Goal: Task Accomplishment & Management: Manage account settings

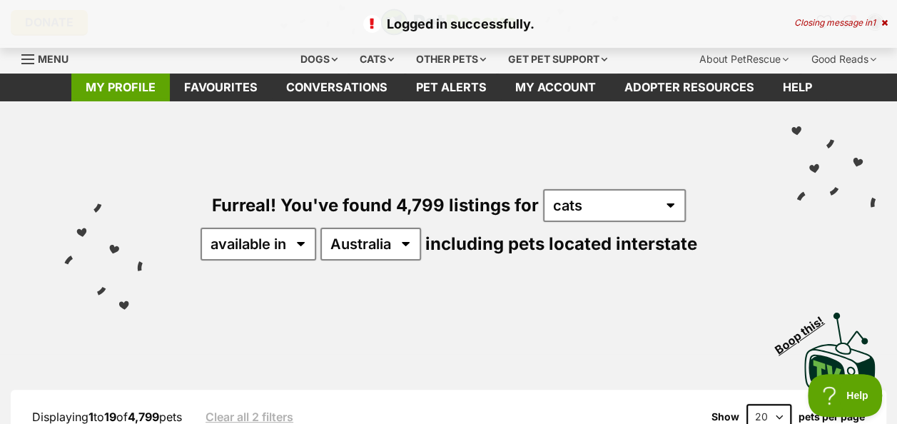
click at [106, 80] on link "My profile" at bounding box center [120, 87] width 98 height 28
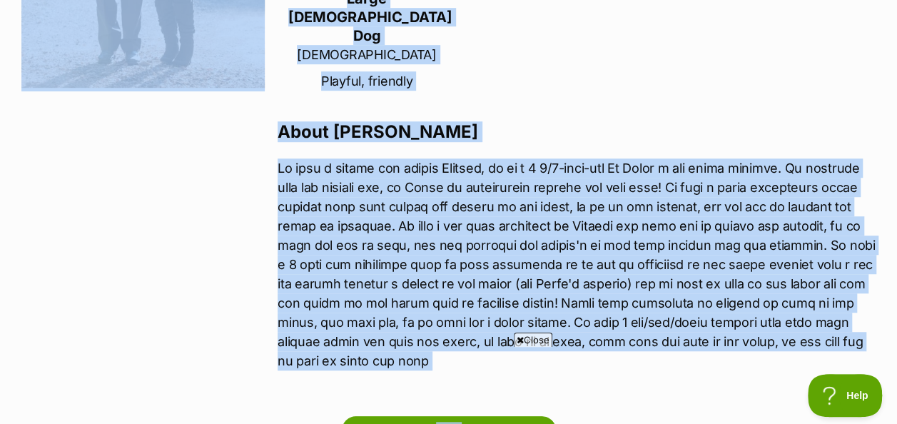
scroll to position [428, 0]
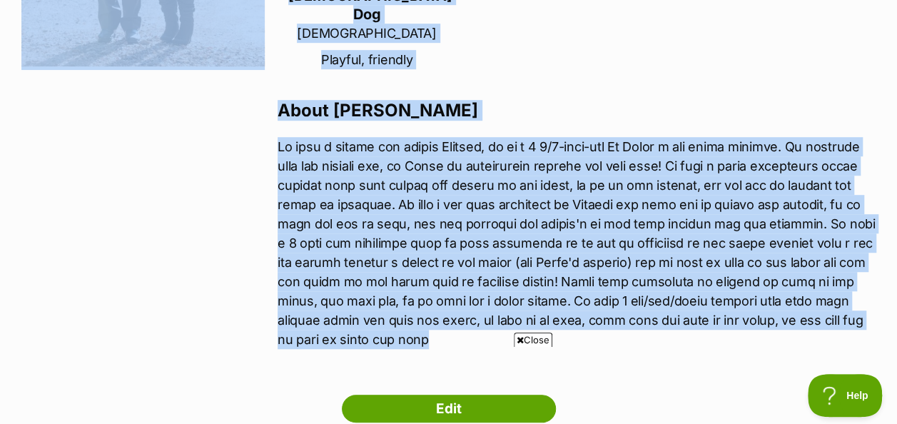
drag, startPoint x: 277, startPoint y: 176, endPoint x: 755, endPoint y: 310, distance: 496.3
click at [755, 310] on section "Next Prev 1 [PERSON_NAME] [PERSON_NAME][GEOGRAPHIC_DATA], [GEOGRAPHIC_DATA] Hou…" at bounding box center [448, 34] width 854 height 664
copy section "Next Prev 1 [PERSON_NAME][GEOGRAPHIC_DATA][PERSON_NAME], [GEOGRAPHIC_DATA] Hous…"
